Goal: Information Seeking & Learning: Learn about a topic

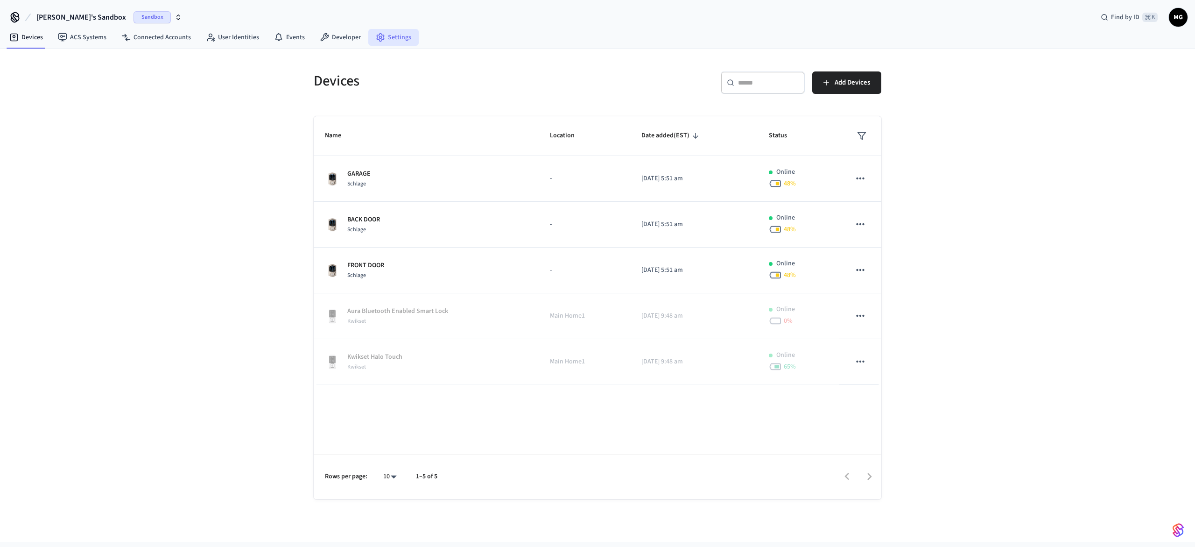
click at [380, 35] on link "Settings" at bounding box center [393, 37] width 50 height 17
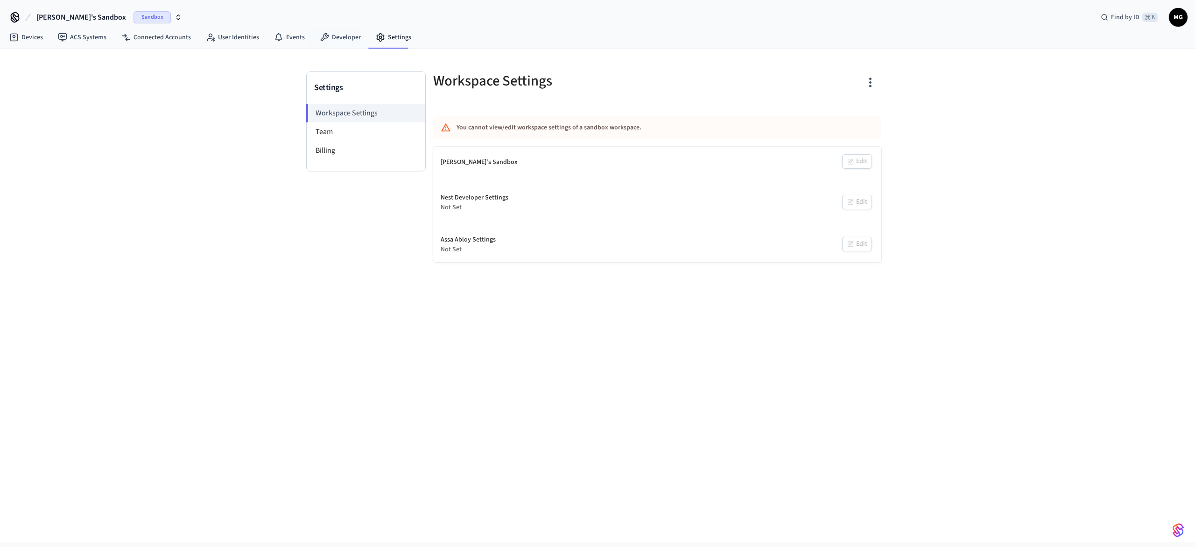
click at [337, 24] on div "[PERSON_NAME]'s Sandbox Sandbox Find by ID ⌘ K MG" at bounding box center [597, 13] width 1195 height 27
click at [330, 36] on link "Developer" at bounding box center [340, 37] width 56 height 17
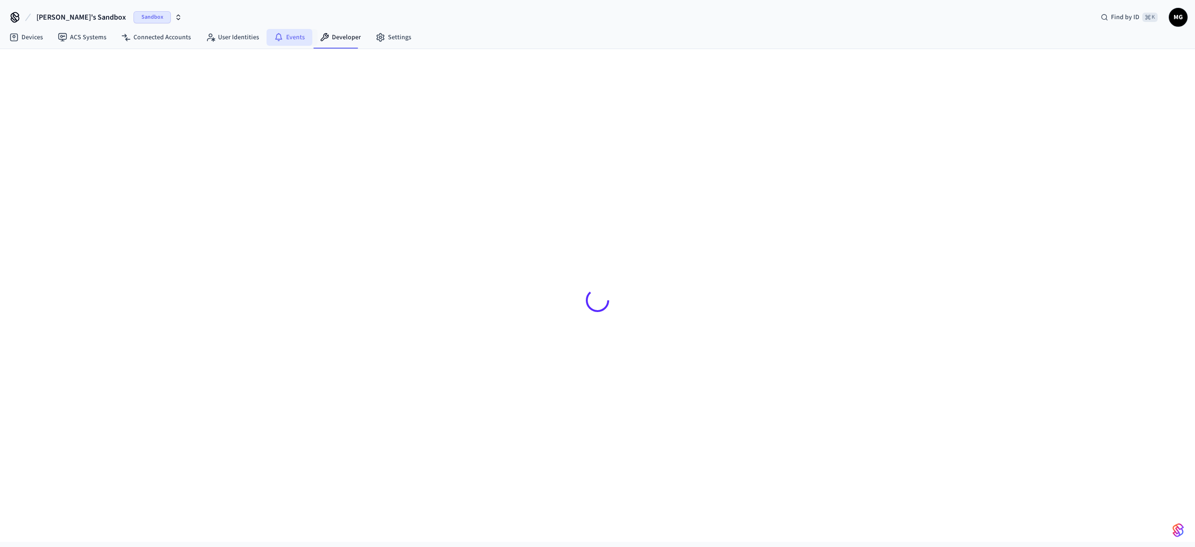
click at [281, 42] on link "Events" at bounding box center [290, 37] width 46 height 17
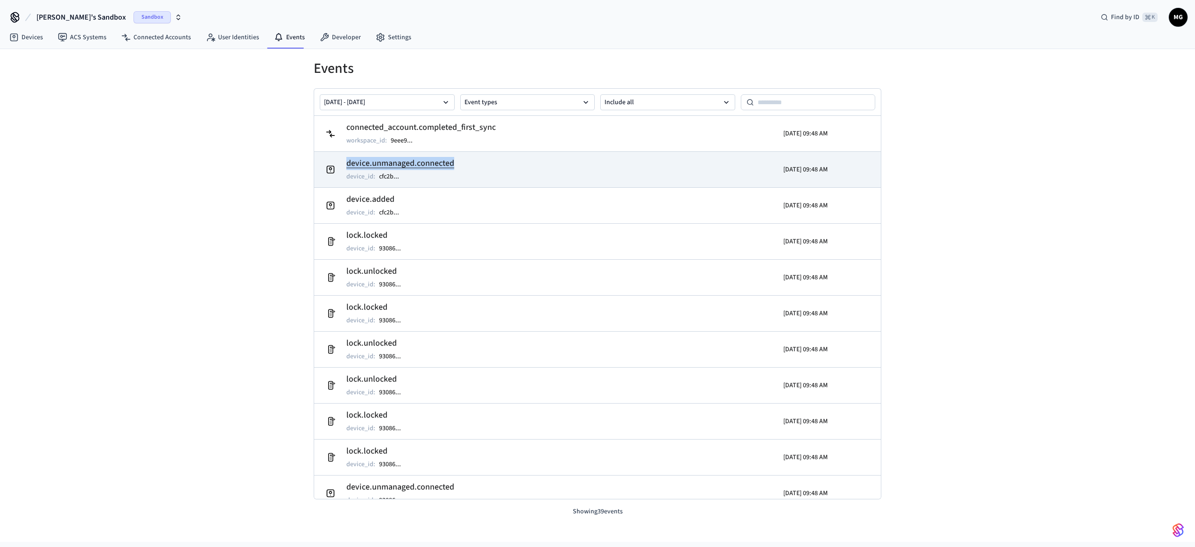
drag, startPoint x: 461, startPoint y: 165, endPoint x: 346, endPoint y: 160, distance: 115.4
click at [346, 160] on td "device.unmanaged.connected device_id : cfc2b ..." at bounding box center [506, 169] width 368 height 26
copy h2 "device.unmanaged.connected"
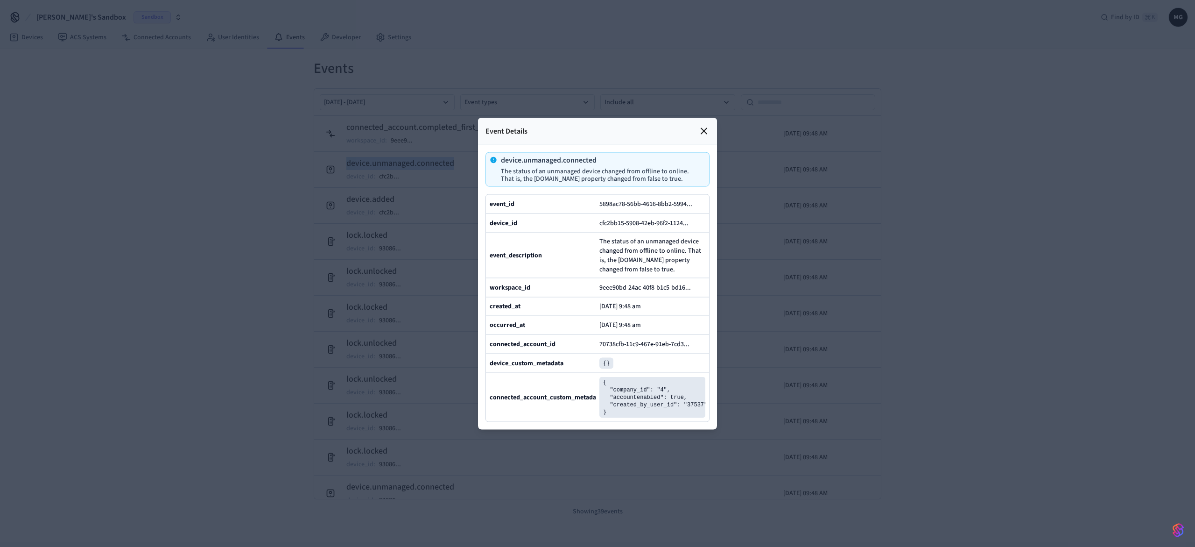
click at [704, 128] on icon at bounding box center [704, 130] width 11 height 11
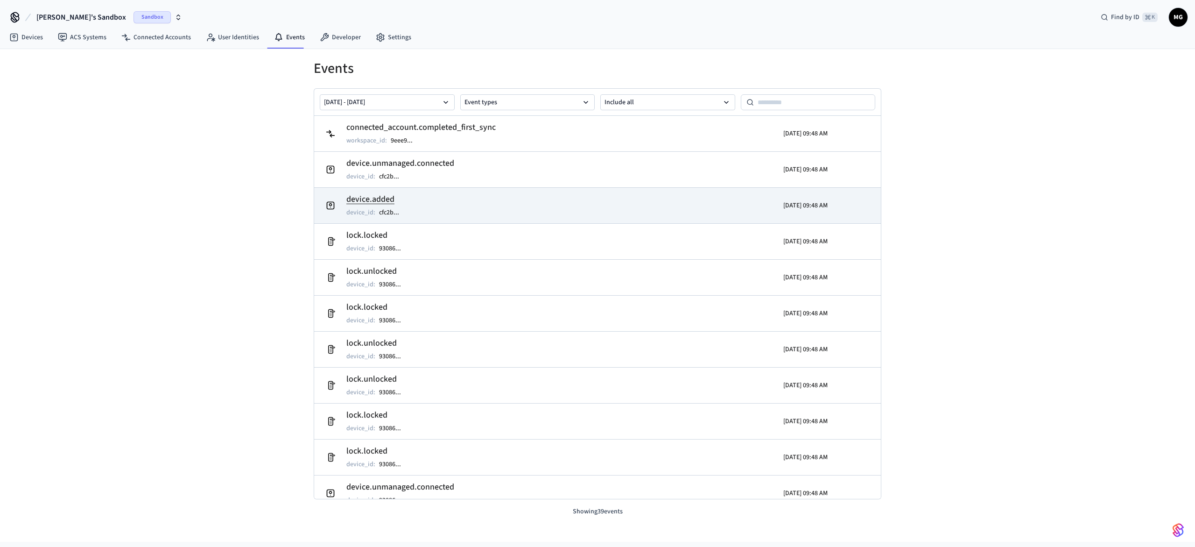
click at [362, 201] on h2 "device.added" at bounding box center [377, 199] width 62 height 13
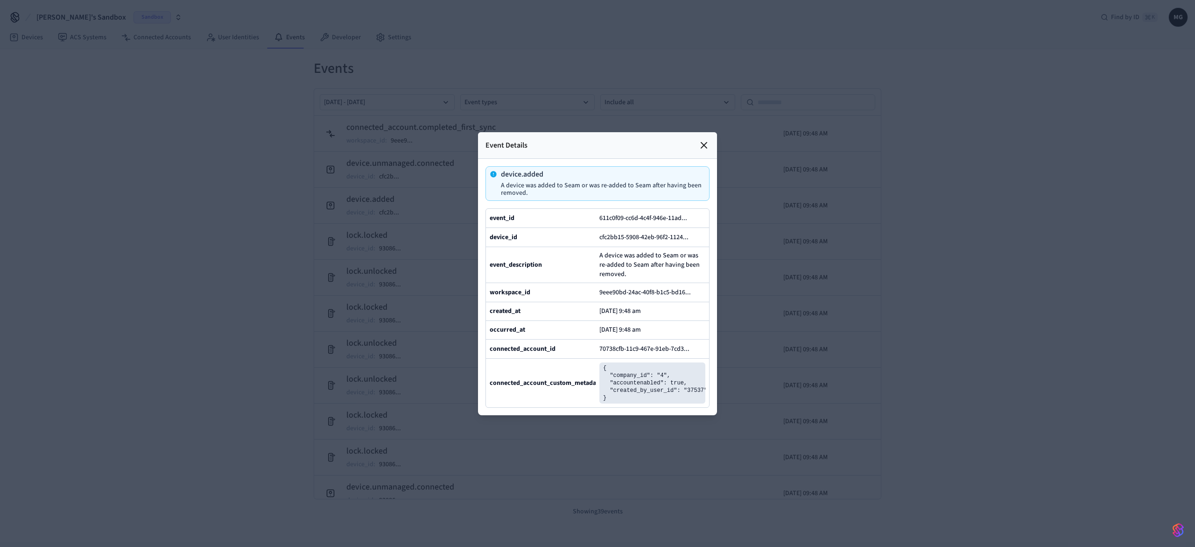
click at [705, 144] on icon at bounding box center [704, 145] width 6 height 6
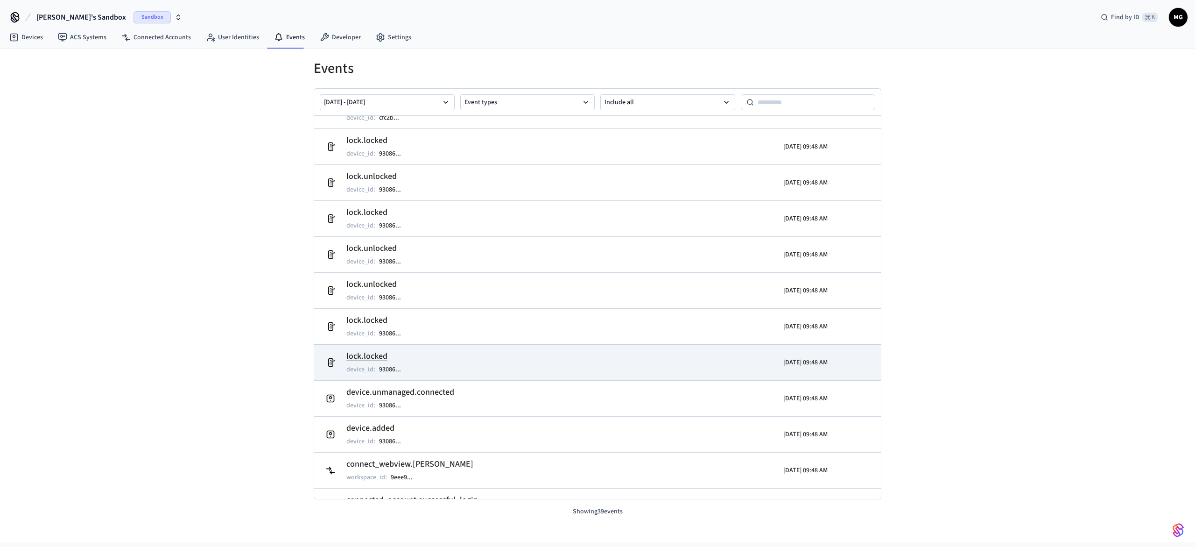
scroll to position [142, 0]
